Goal: Find specific page/section: Find specific page/section

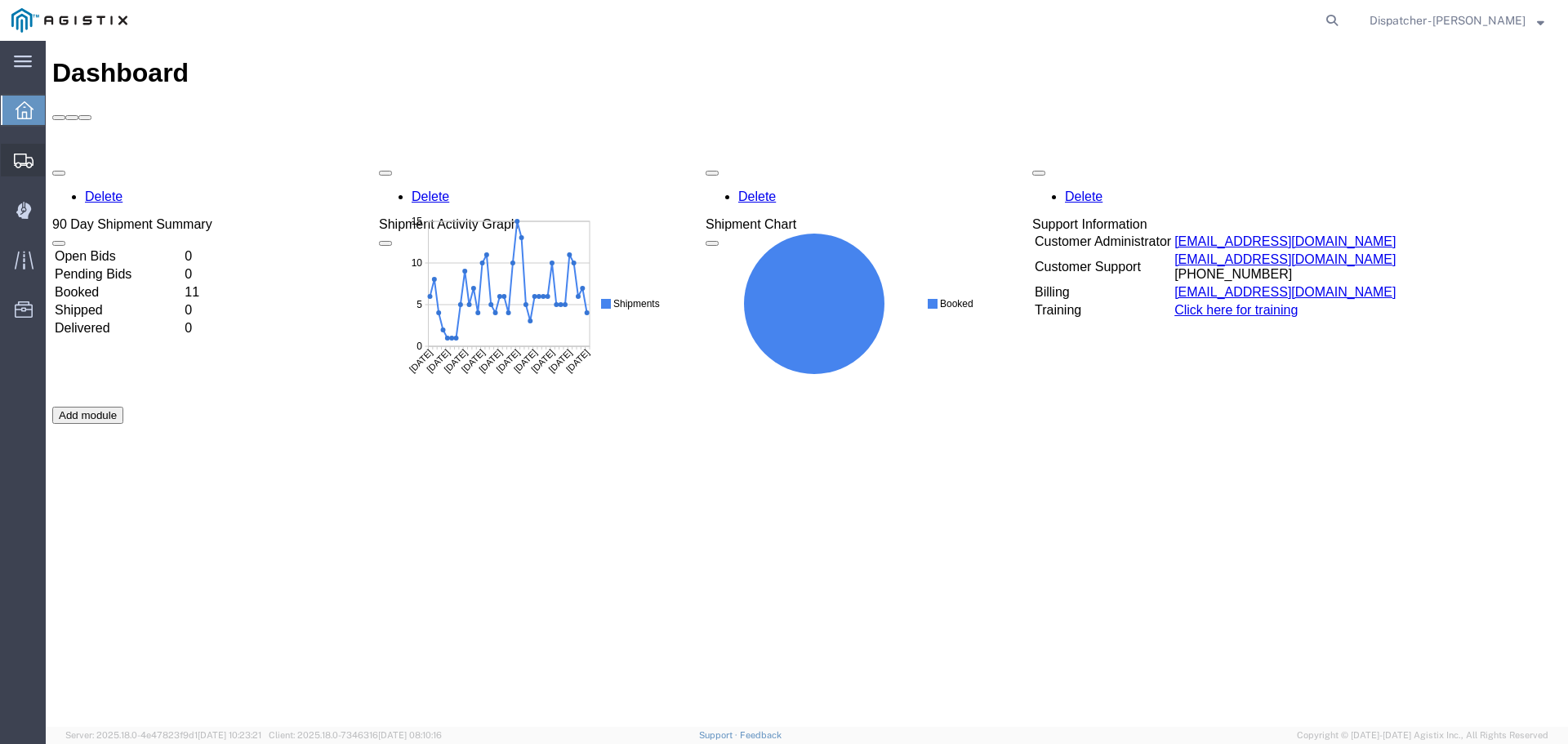
click at [57, 156] on span "Shipments" at bounding box center [51, 160] width 11 height 33
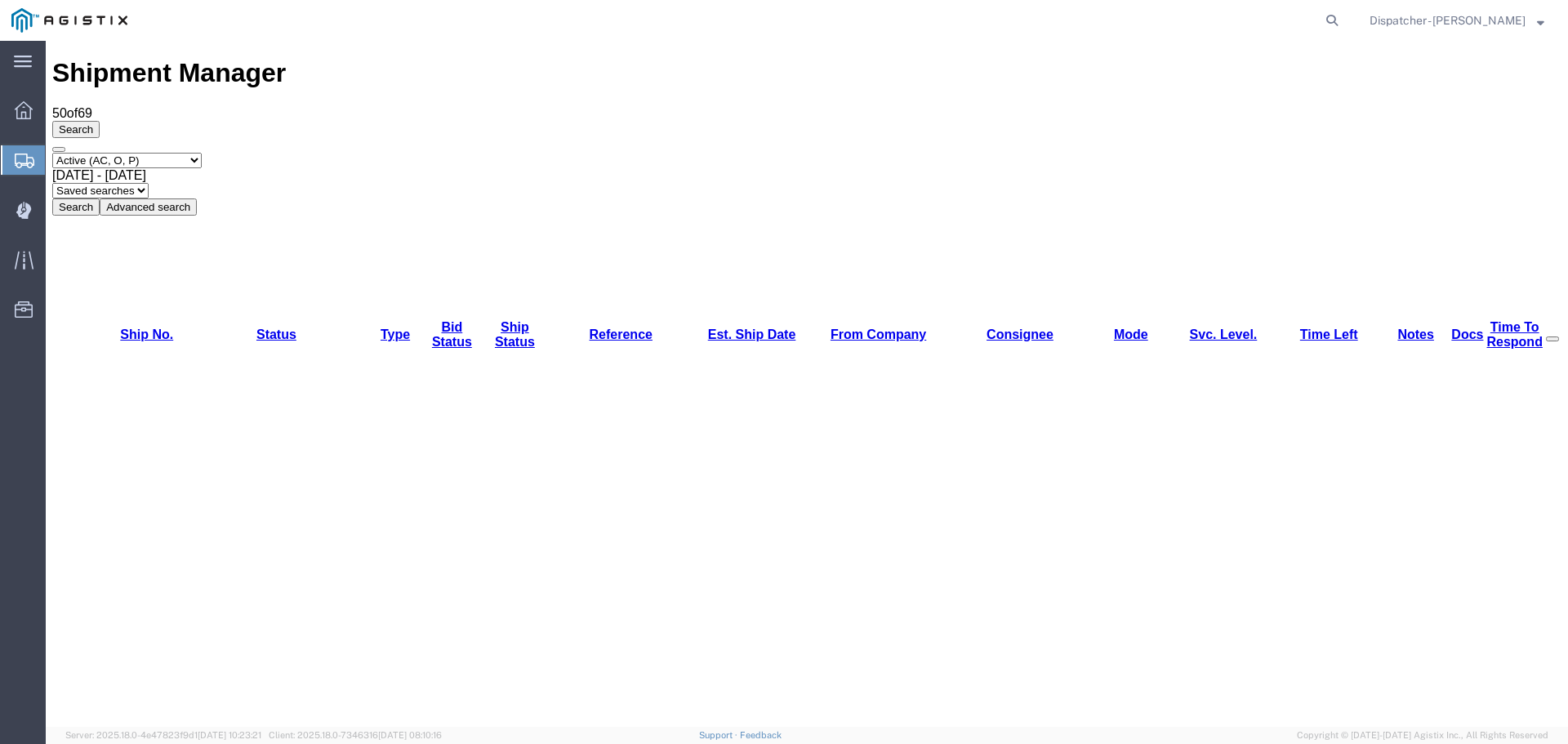
click at [1340, 153] on div "Select status Active (AC, O, P) All Approved Awaiting Confirmation (AC) Booked …" at bounding box center [806, 184] width 1509 height 63
